Goal: Find specific page/section: Find specific page/section

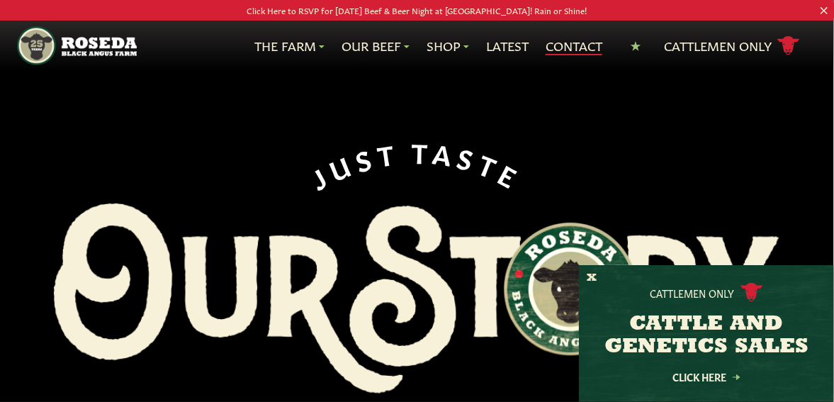
click at [576, 42] on link "Contact" at bounding box center [573, 46] width 57 height 18
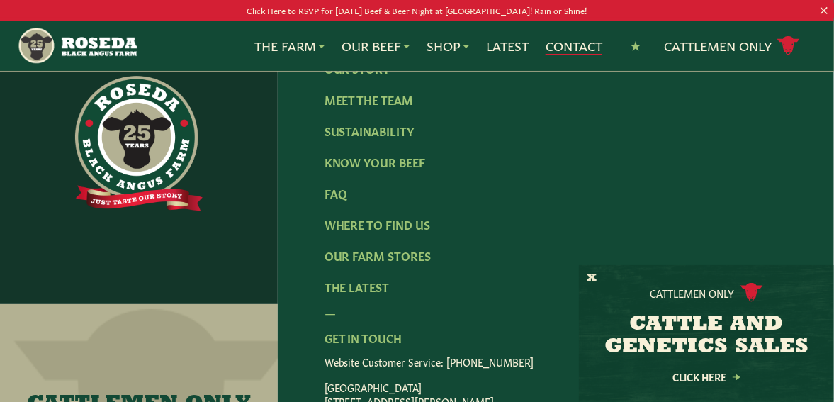
scroll to position [1528, 0]
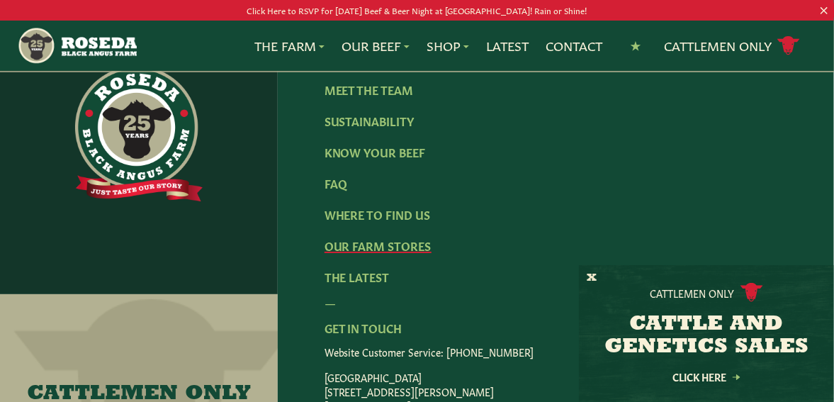
click at [363, 247] on link "Our Farm Stores" at bounding box center [377, 245] width 107 height 16
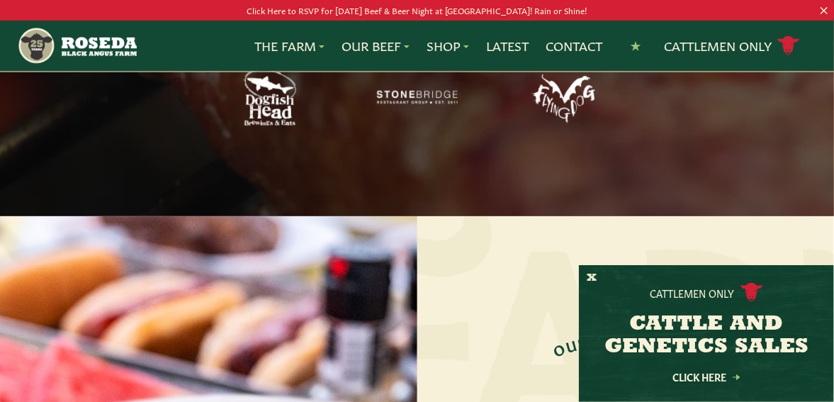
scroll to position [1331, 0]
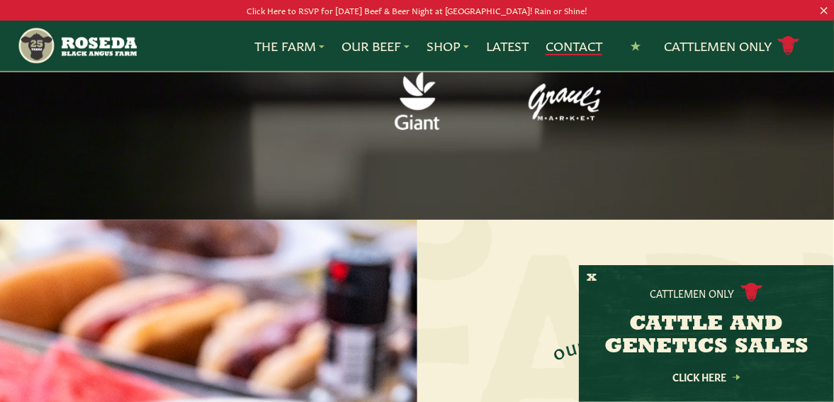
click at [572, 43] on link "Contact" at bounding box center [573, 46] width 57 height 18
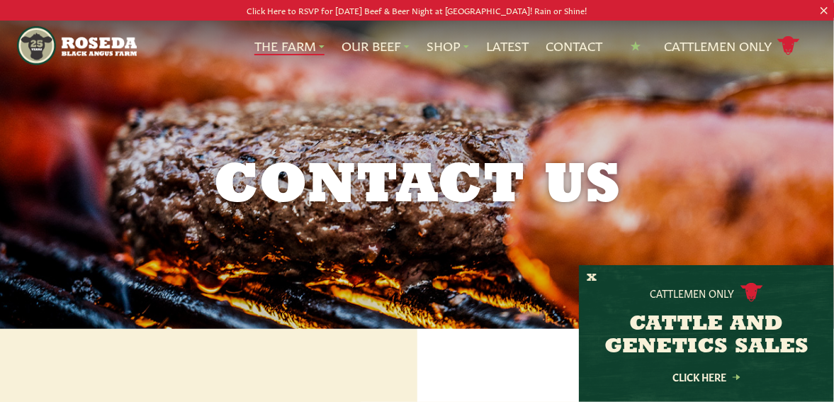
click at [286, 47] on link "The Farm" at bounding box center [289, 46] width 70 height 18
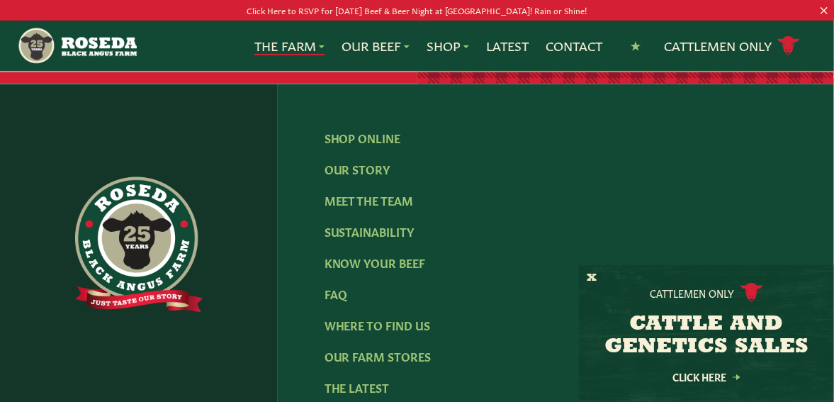
scroll to position [4232, 0]
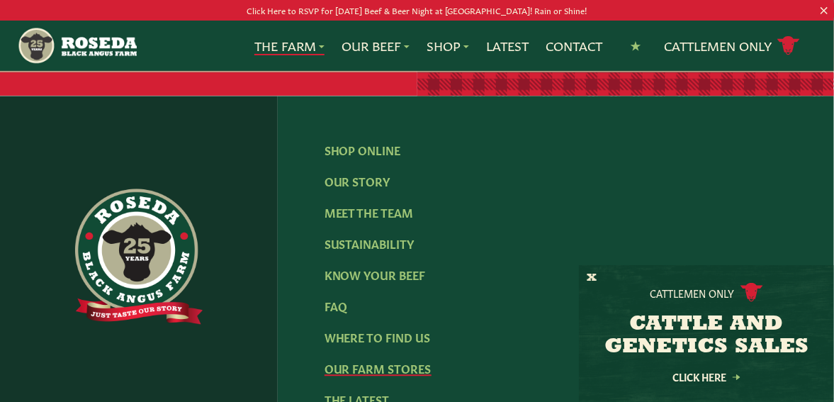
click at [358, 360] on link "Our Farm Stores" at bounding box center [377, 368] width 107 height 16
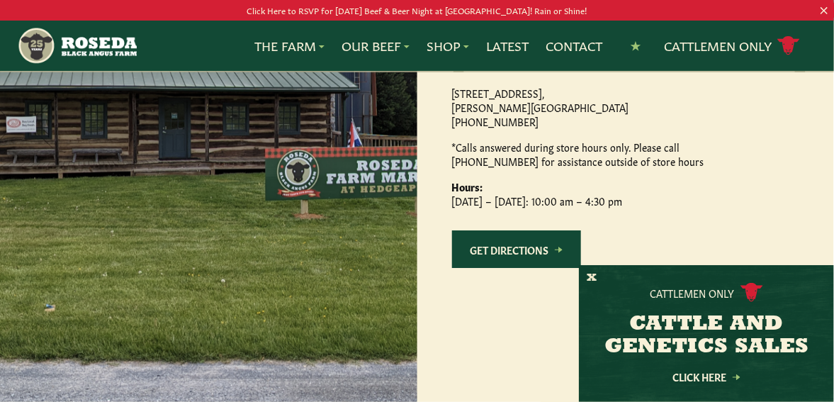
scroll to position [1428, 0]
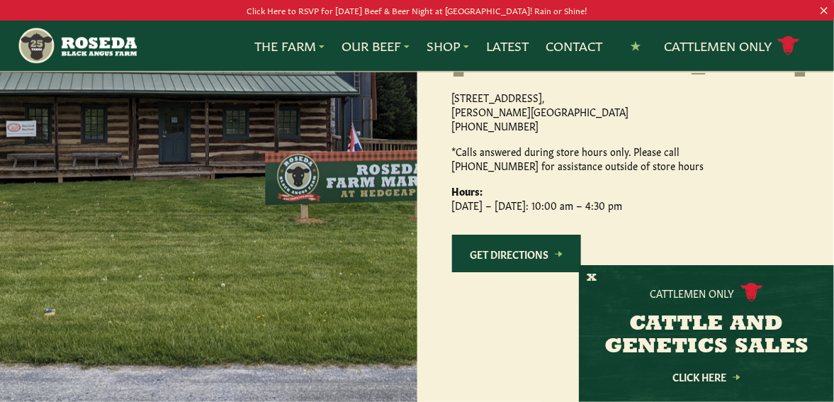
click at [494, 272] on link "Get Directions" at bounding box center [516, 253] width 129 height 38
